Goal: Transaction & Acquisition: Purchase product/service

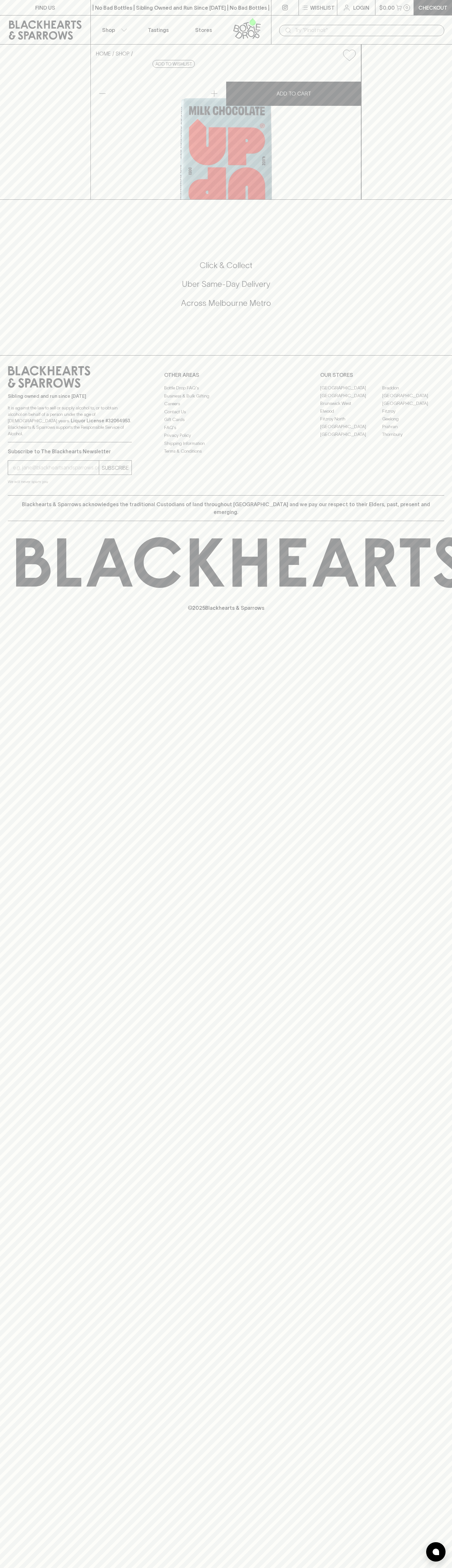
click at [280, 22] on div "​" at bounding box center [361, 30] width 181 height 29
click at [436, 1225] on div "FIND US | No Bad Bottles | Sibling Owned and Run Since [DATE] | No Bad Bottles …" at bounding box center [226, 784] width 452 height 1568
click at [148, 1567] on html "FIND US | No Bad Bottles | Sibling Owned and Run Since [DATE] | No Bad Bottles …" at bounding box center [226, 784] width 452 height 1568
click at [20, 200] on div "HOME SHOP Up Original Milk Chocolate 130g $12.00 Add to wishlist No Further Dis…" at bounding box center [226, 122] width 452 height 155
